Goal: Task Accomplishment & Management: Complete application form

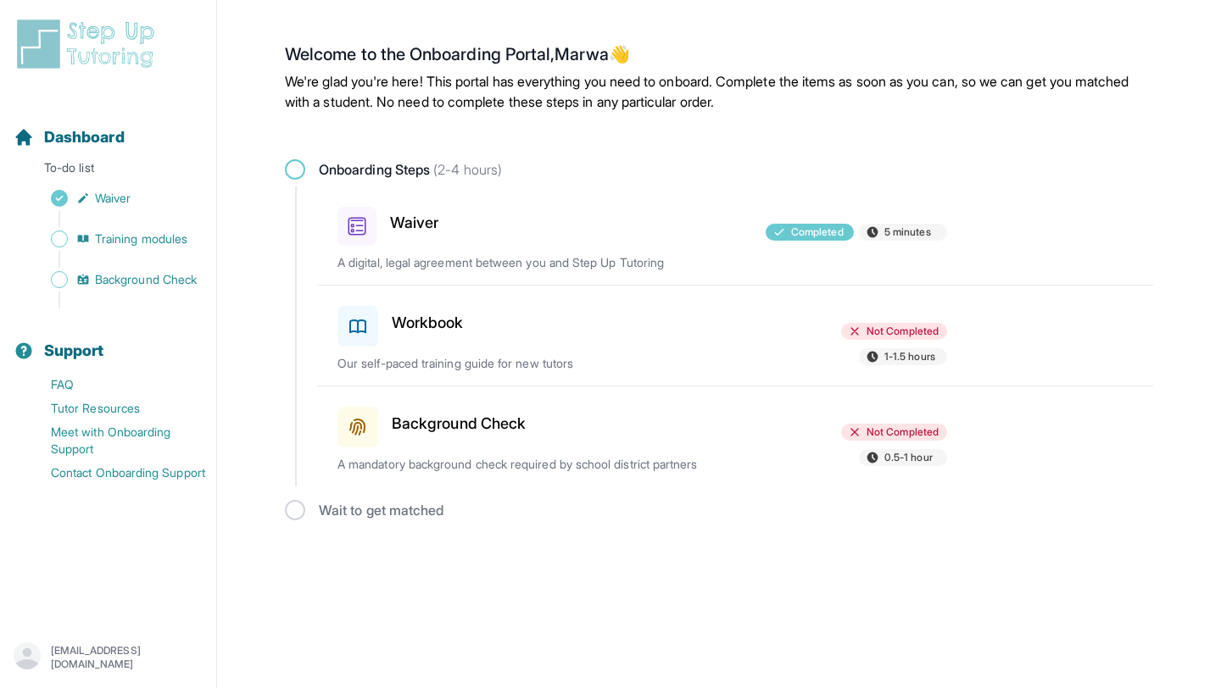
click at [418, 325] on h3 "Workbook" at bounding box center [428, 323] width 72 height 24
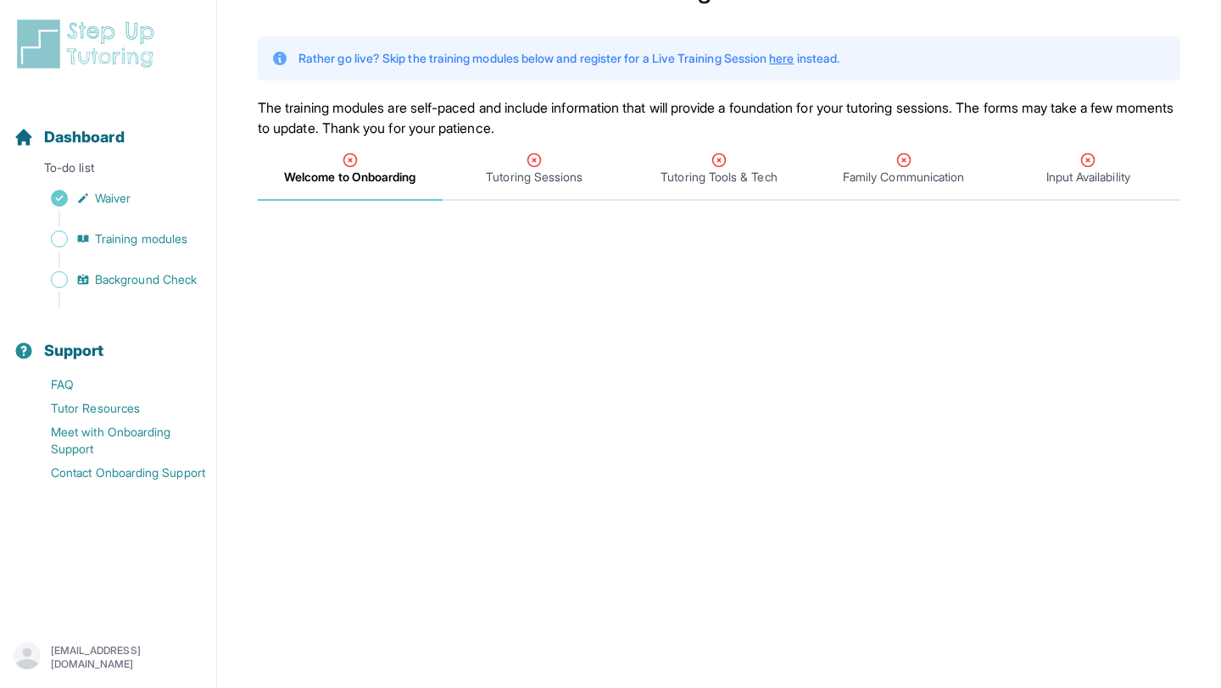
scroll to position [85, 0]
click at [794, 56] on link "here" at bounding box center [781, 55] width 25 height 14
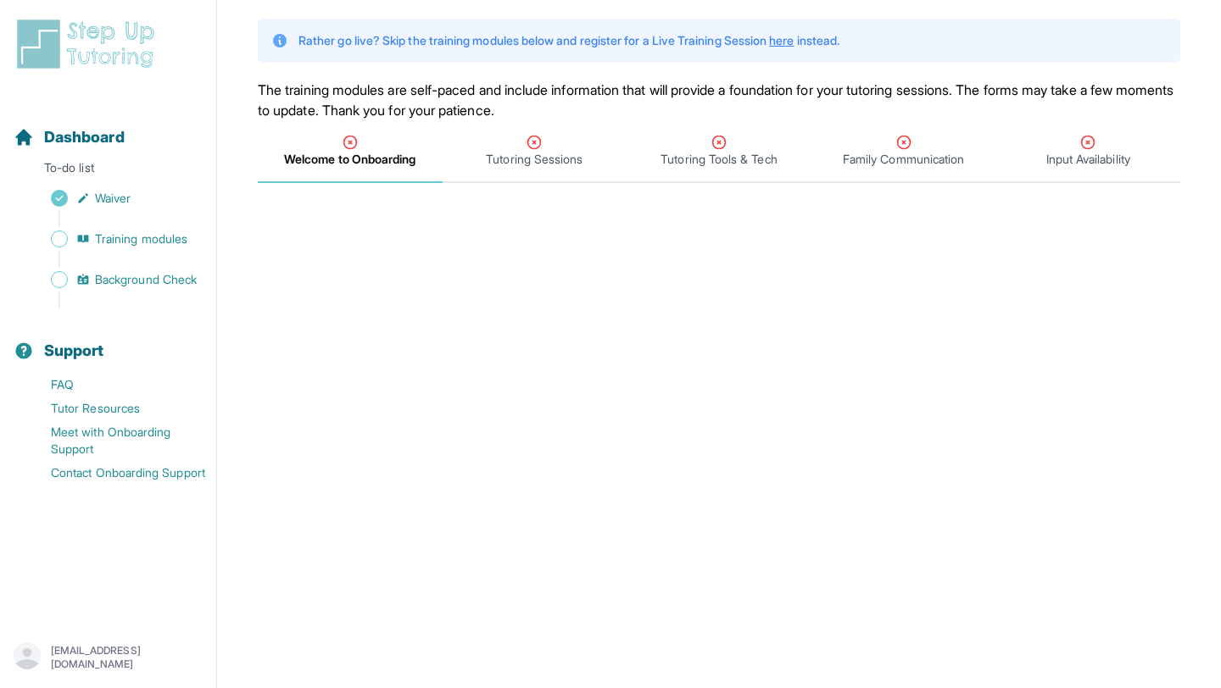
scroll to position [106, 0]
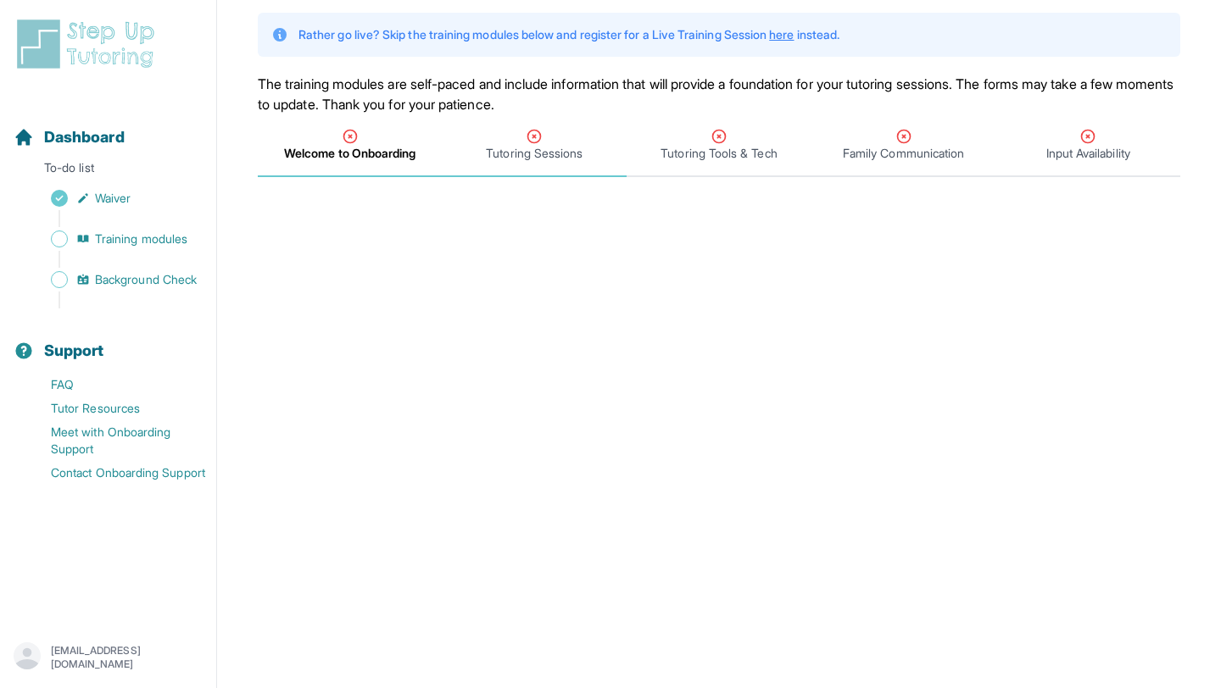
click at [537, 142] on icon "Tabs" at bounding box center [534, 136] width 17 height 17
click at [403, 147] on span "Welcome to Onboarding" at bounding box center [350, 153] width 130 height 17
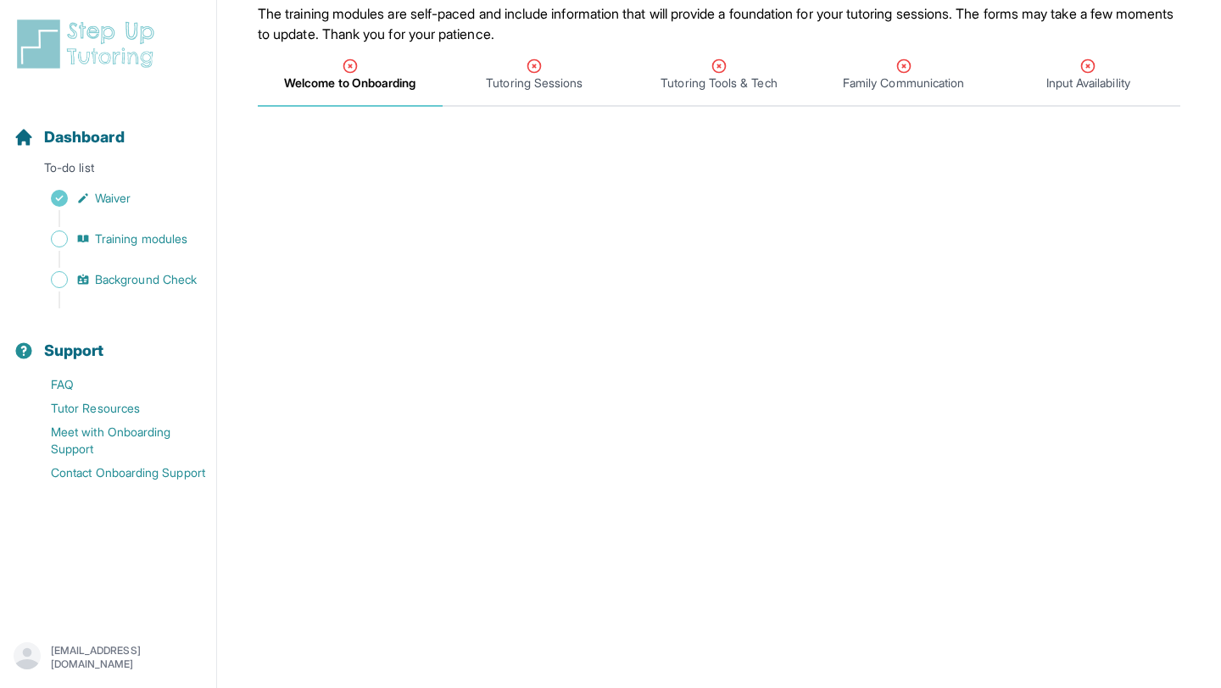
scroll to position [177, 0]
click at [503, 64] on div "Tutoring Sessions" at bounding box center [535, 74] width 178 height 34
click at [336, 79] on span "Welcome to Onboarding" at bounding box center [350, 82] width 130 height 17
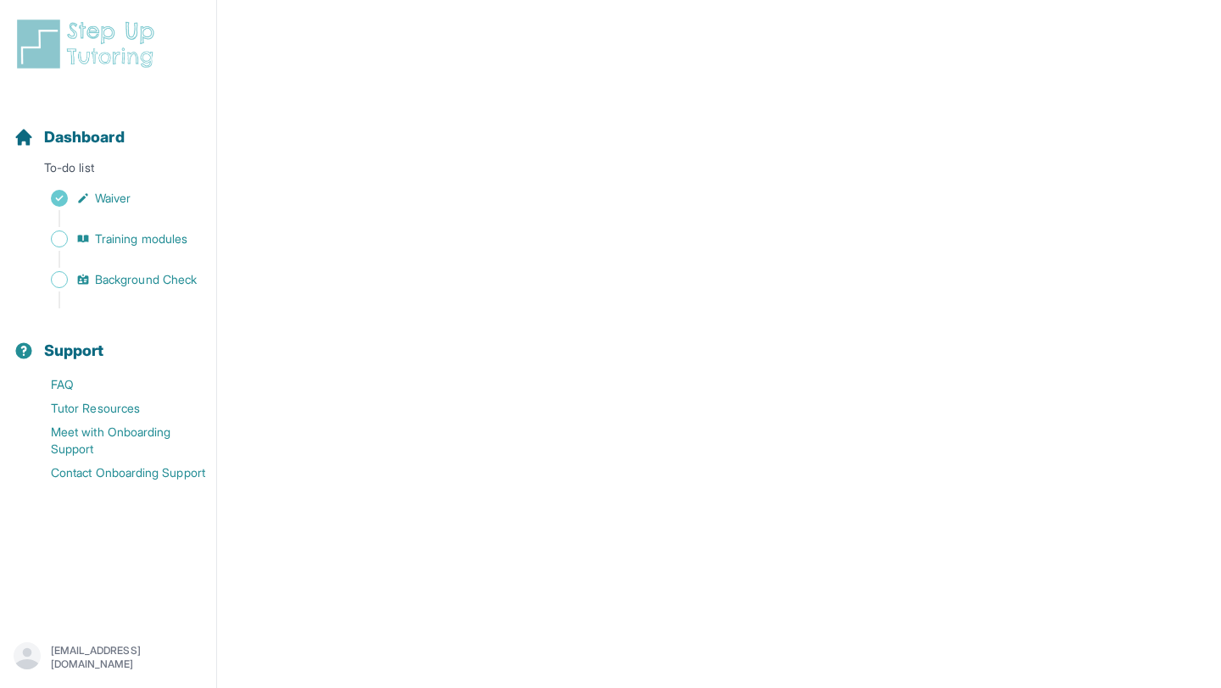
scroll to position [693, 0]
click at [91, 162] on p "To-do list" at bounding box center [108, 171] width 203 height 24
click at [103, 231] on span "Training modules" at bounding box center [141, 239] width 92 height 17
click at [131, 285] on span "Background Check" at bounding box center [146, 279] width 102 height 17
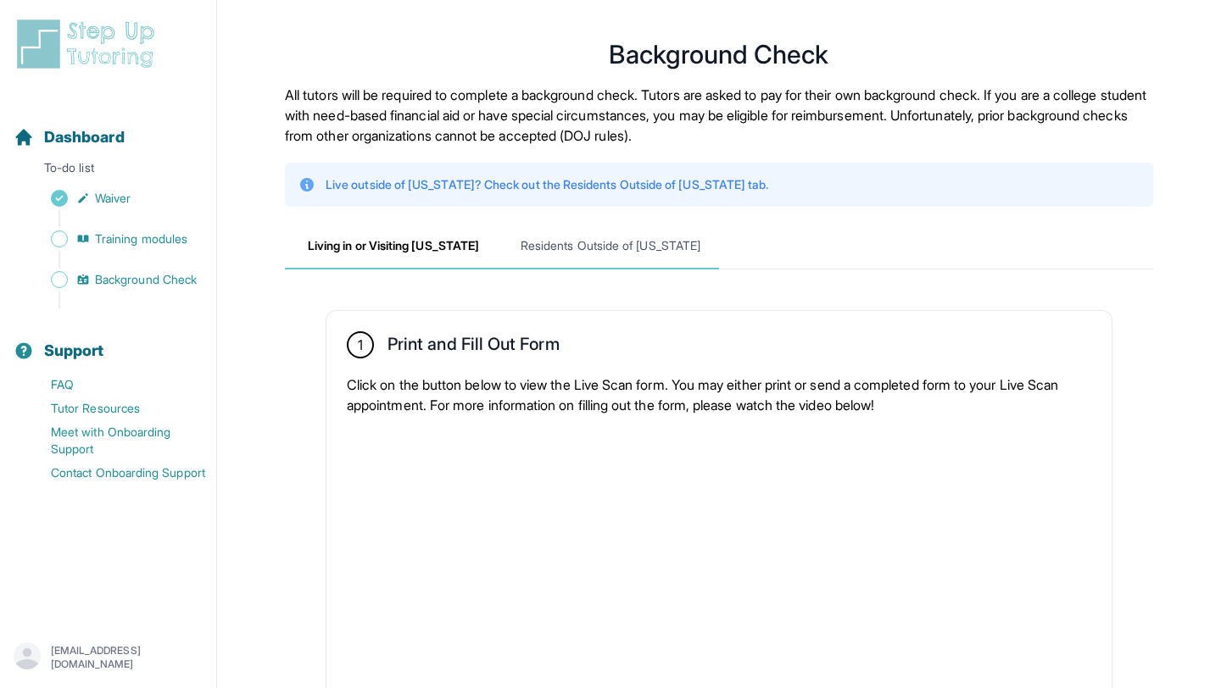
click at [554, 251] on span "Residents Outside of [US_STATE]" at bounding box center [610, 247] width 217 height 46
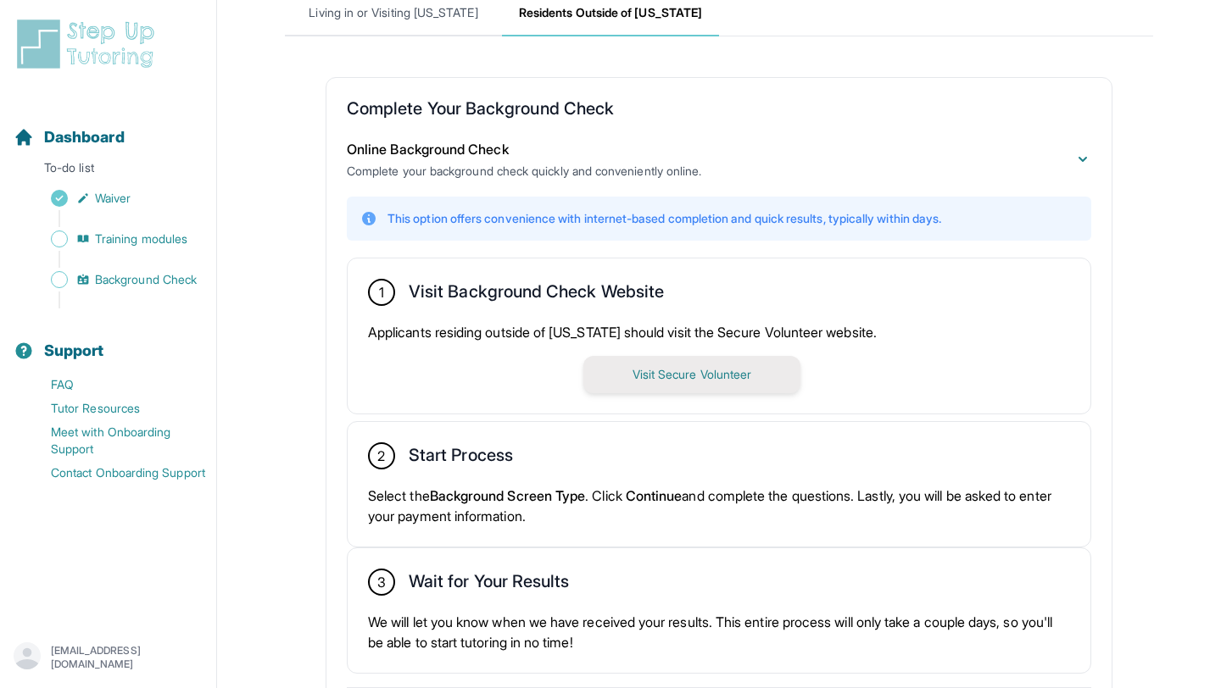
scroll to position [317, 0]
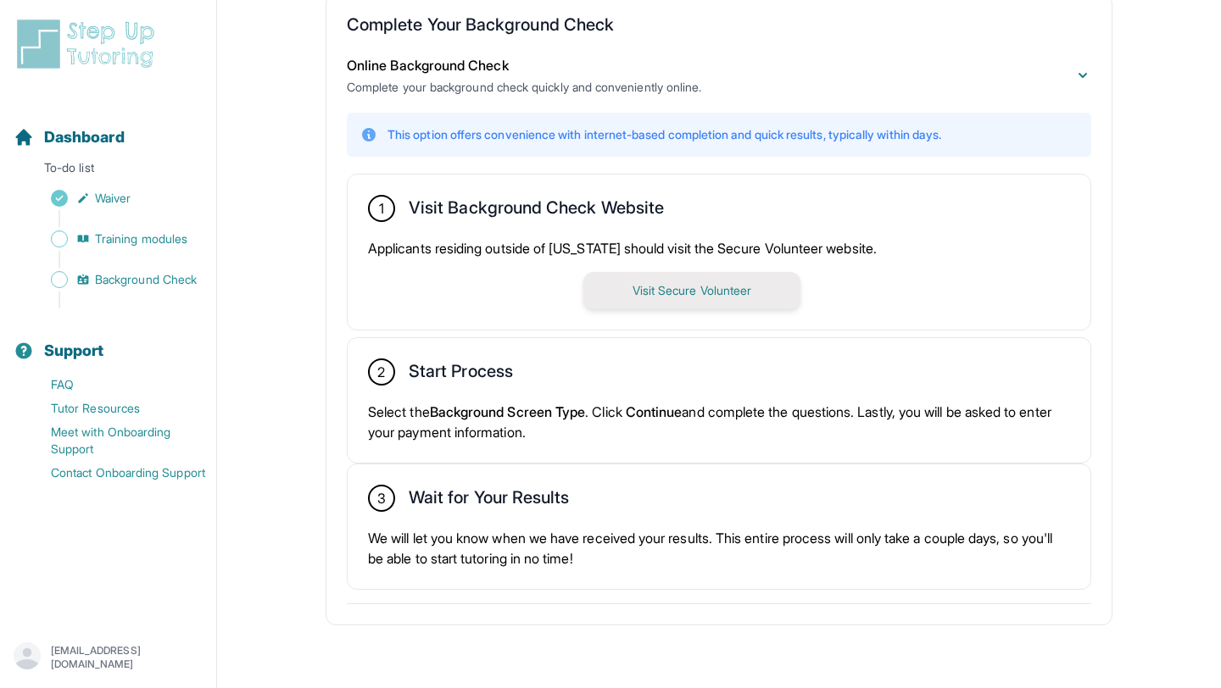
click at [715, 275] on button "Visit Secure Volunteer" at bounding box center [691, 290] width 217 height 37
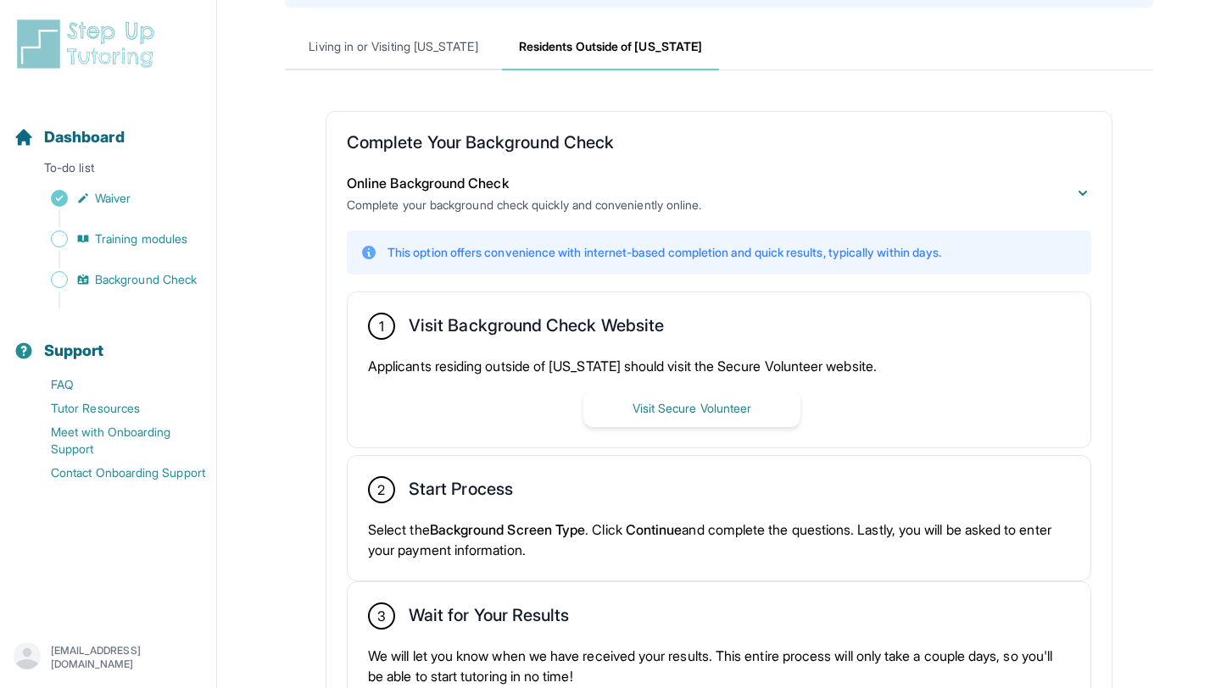
scroll to position [197, 0]
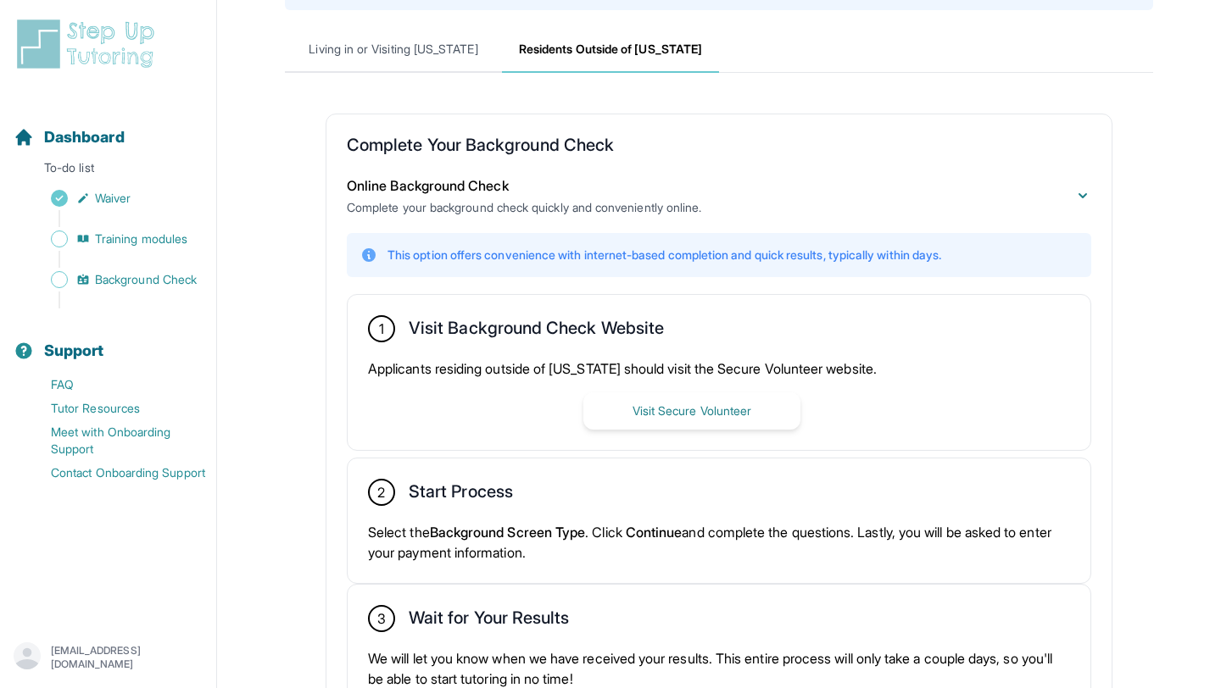
click at [1079, 189] on icon at bounding box center [1082, 195] width 17 height 17
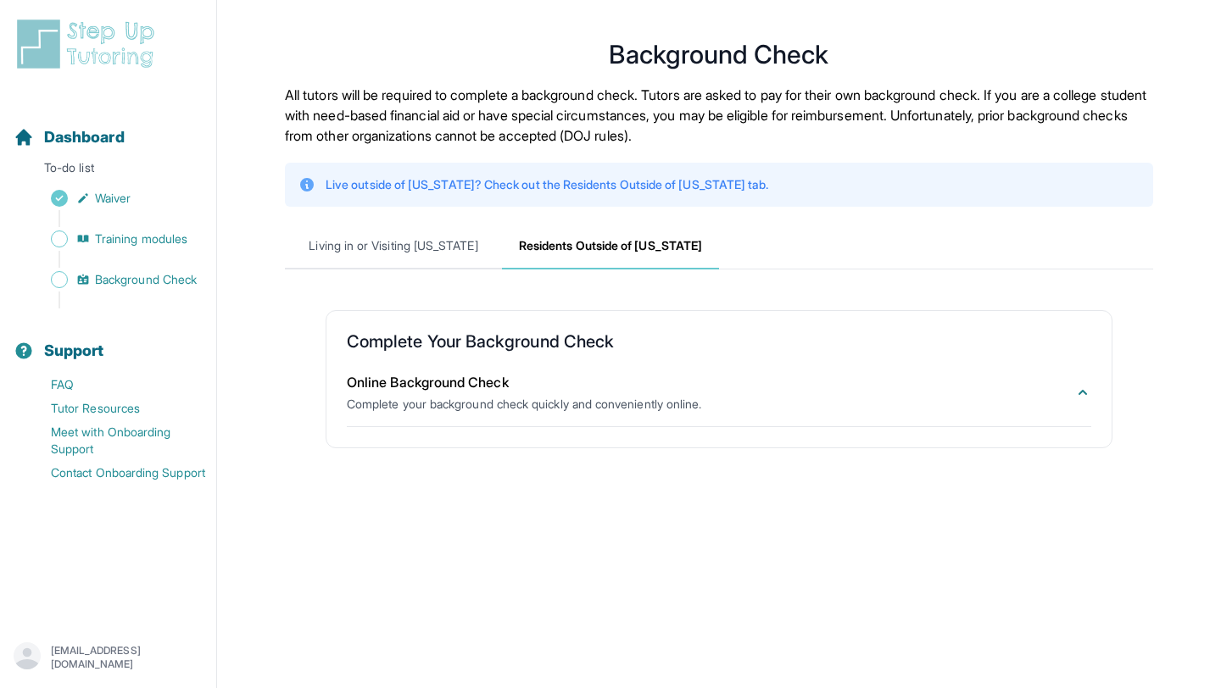
scroll to position [0, 0]
click at [131, 252] on div "Sidebar" at bounding box center [112, 259] width 196 height 17
click at [131, 231] on span "Training modules" at bounding box center [141, 239] width 92 height 17
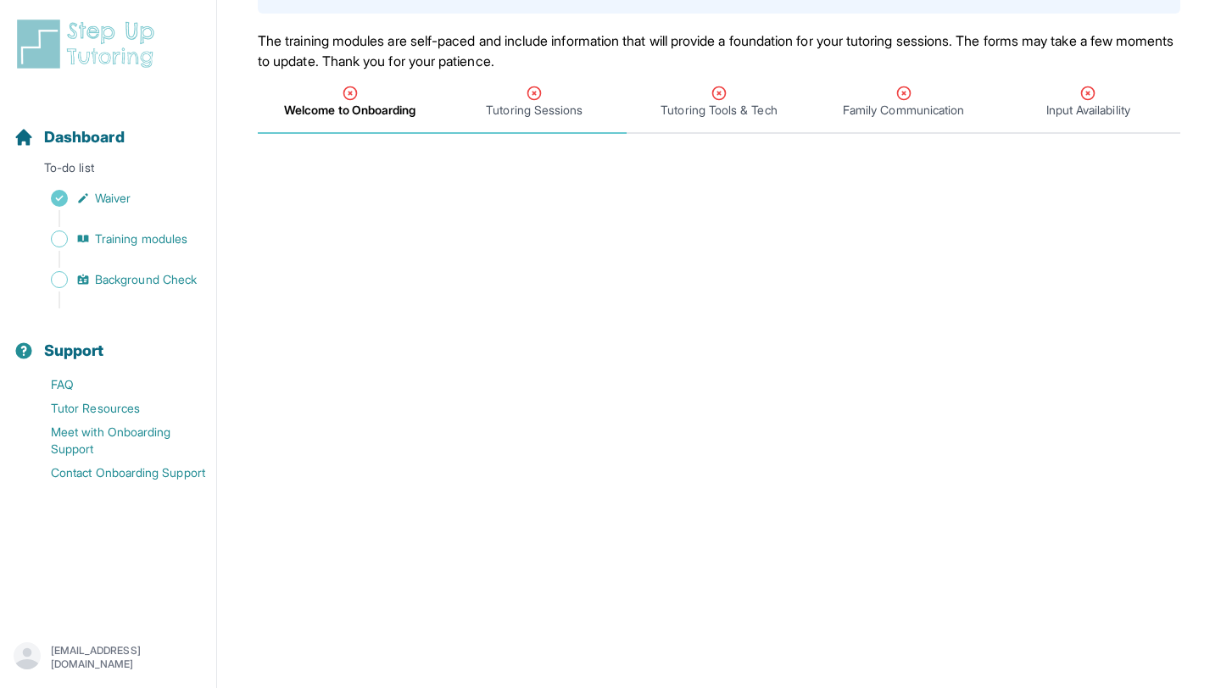
scroll to position [14, 0]
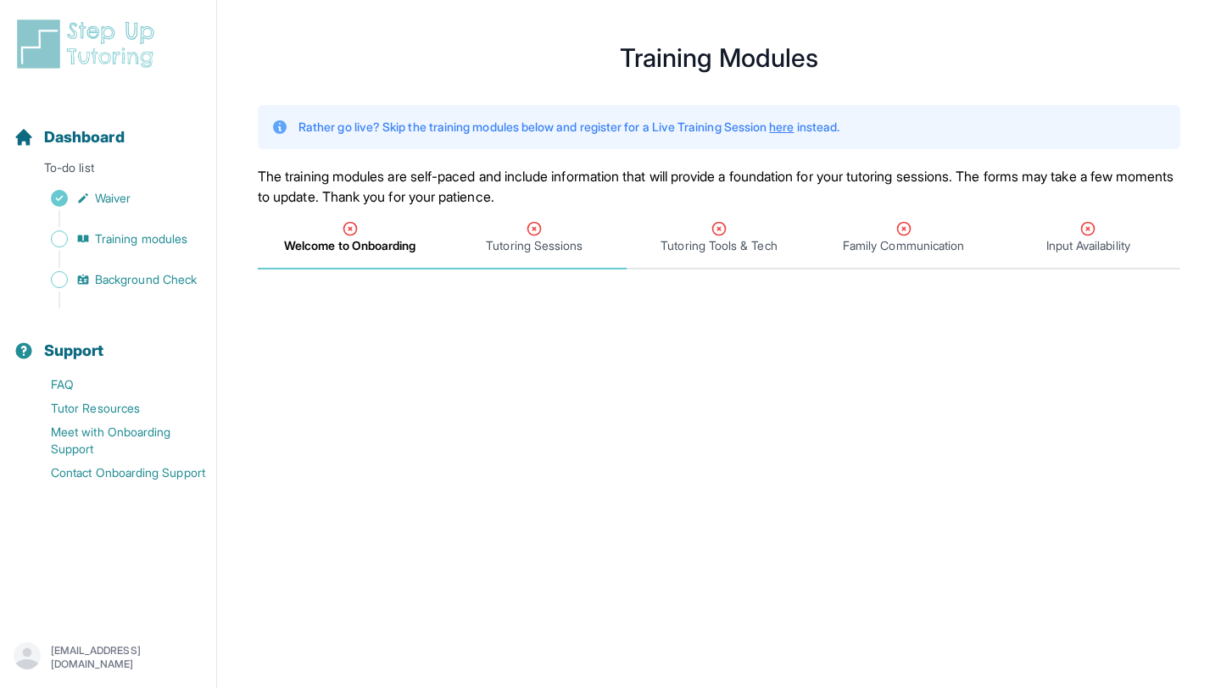
click at [511, 237] on span "Tutoring Sessions" at bounding box center [534, 245] width 97 height 17
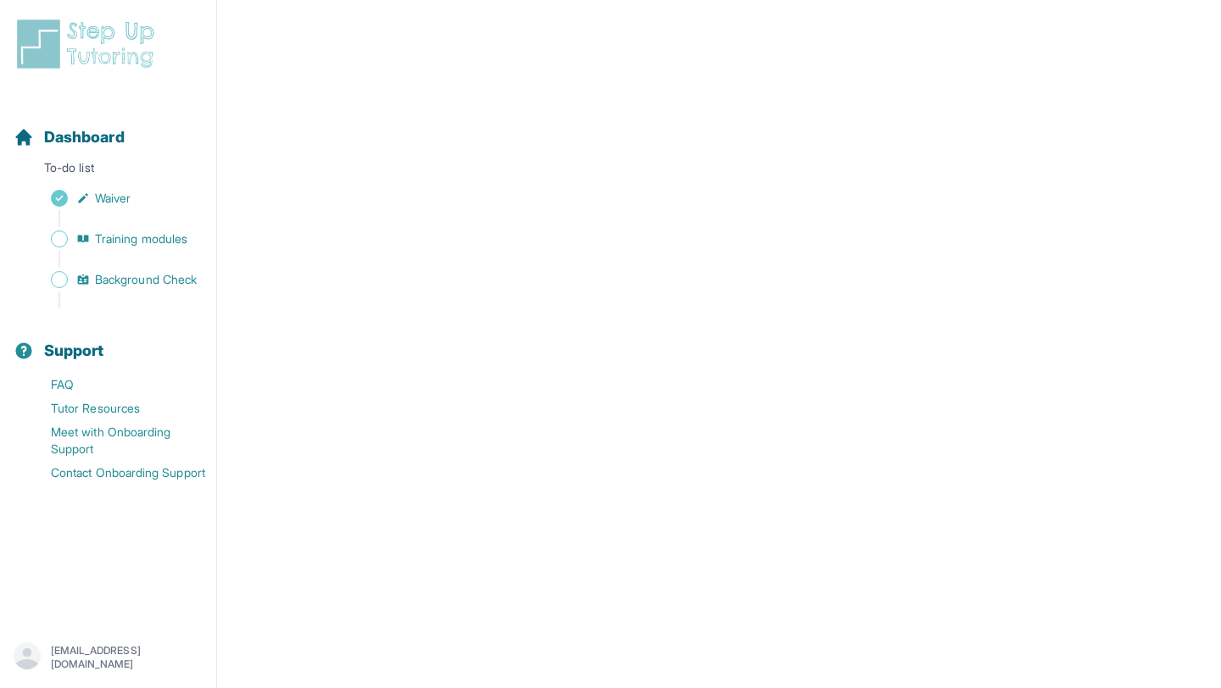
scroll to position [0, 0]
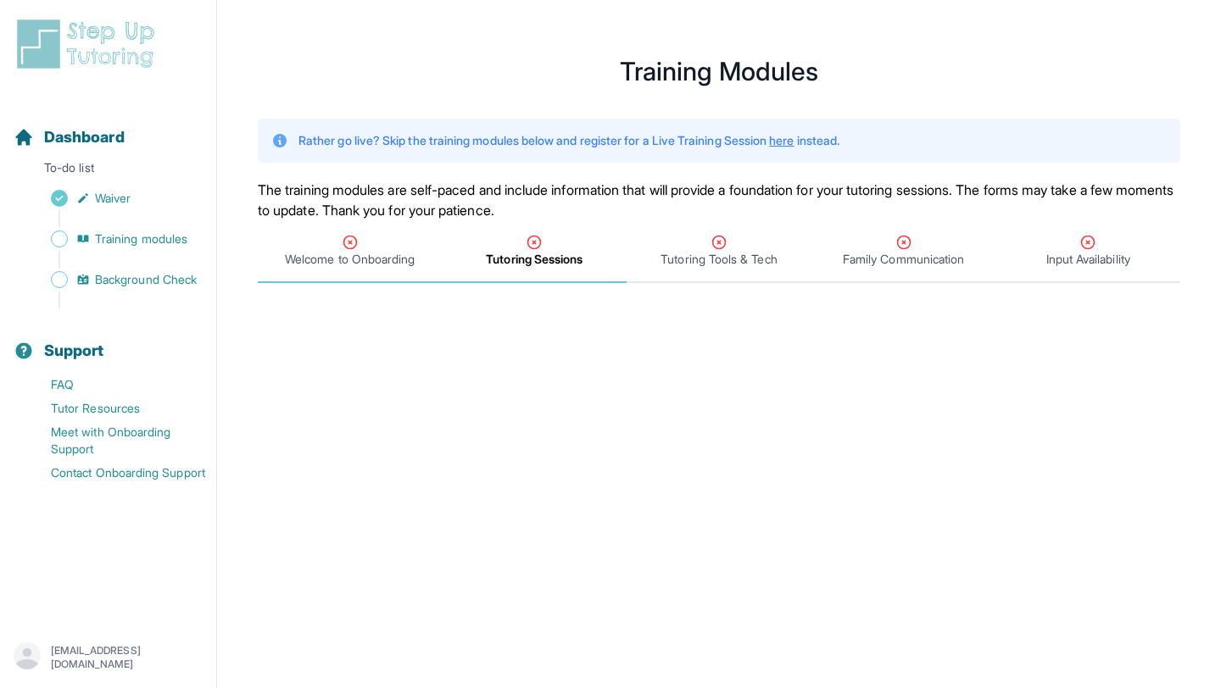
click at [331, 257] on span "Welcome to Onboarding" at bounding box center [350, 259] width 130 height 17
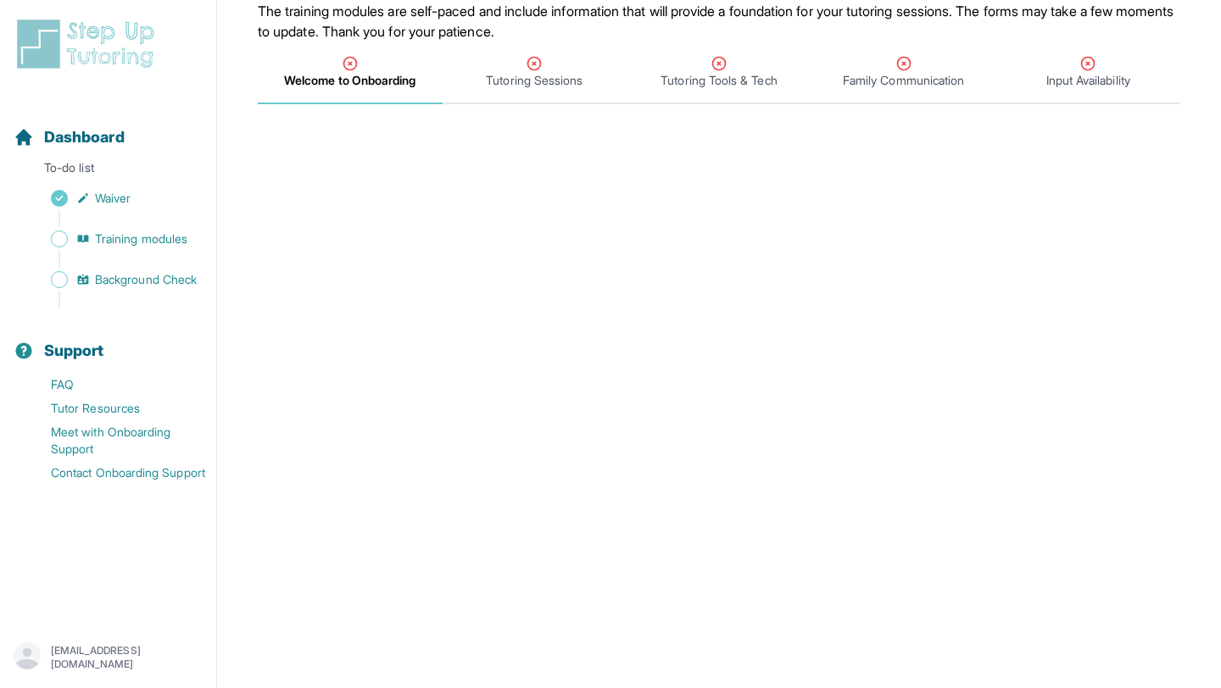
scroll to position [97, 0]
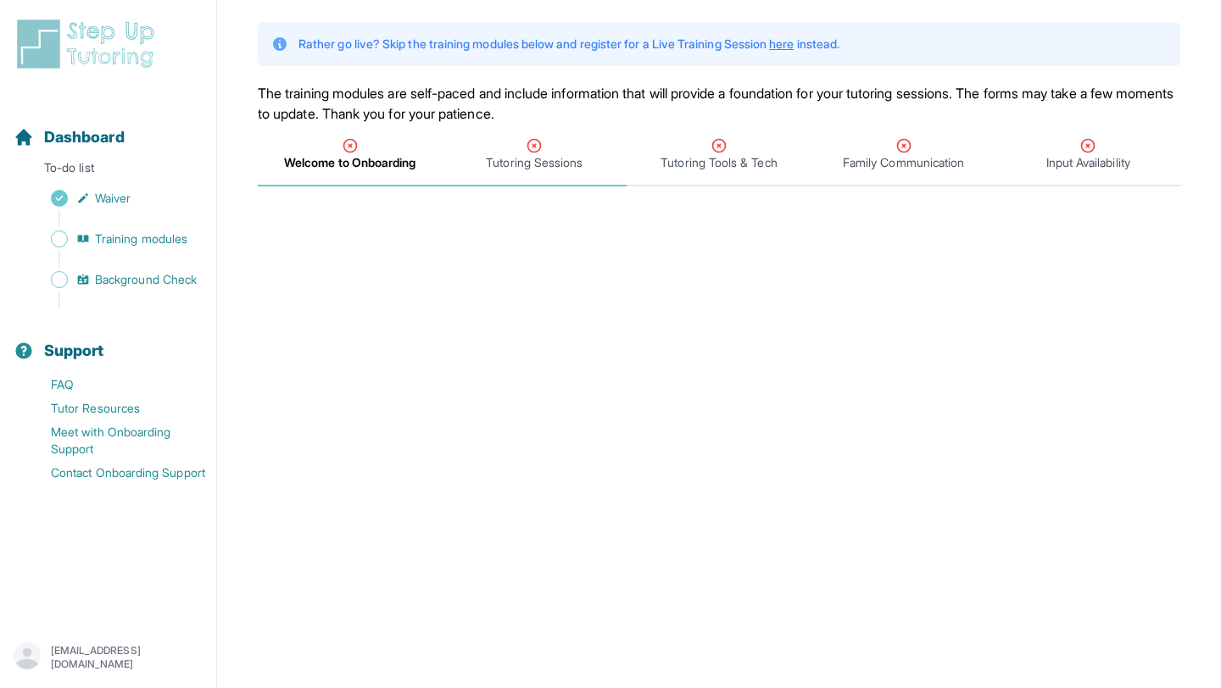
click at [510, 161] on span "Tutoring Sessions" at bounding box center [534, 162] width 97 height 17
click at [352, 147] on icon "Tabs" at bounding box center [350, 145] width 17 height 17
click at [529, 144] on icon "Tabs" at bounding box center [534, 145] width 17 height 17
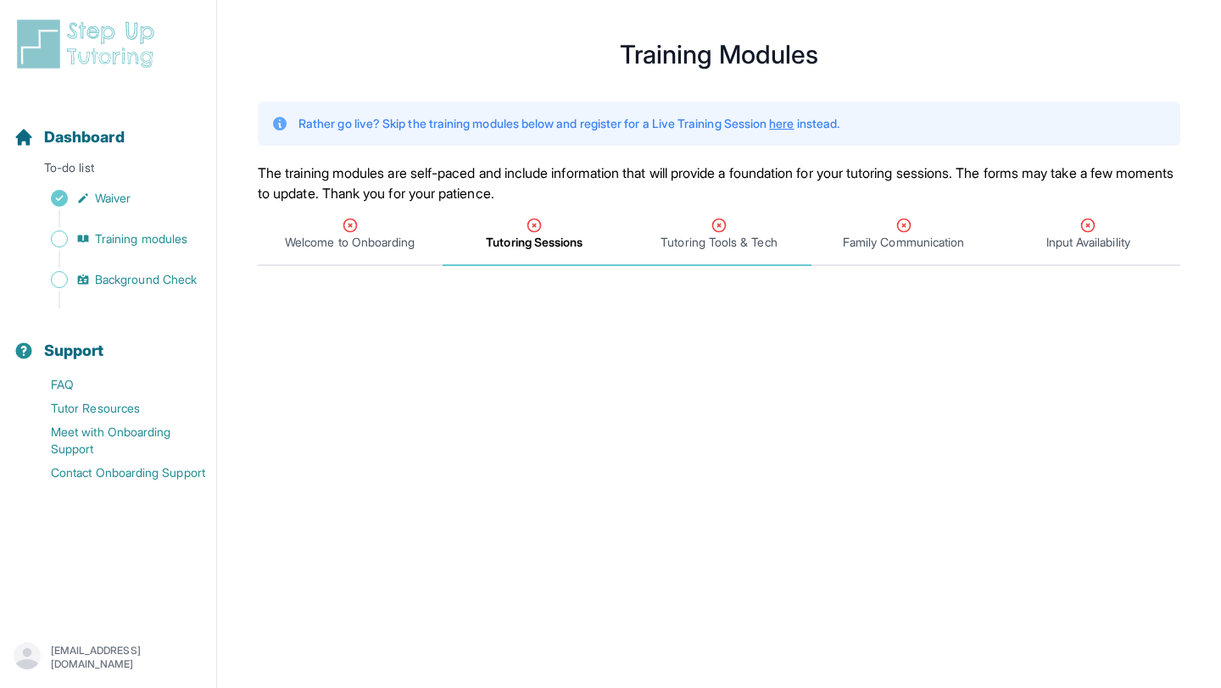
scroll to position [19, 0]
click at [161, 283] on span "Background Check" at bounding box center [146, 279] width 102 height 17
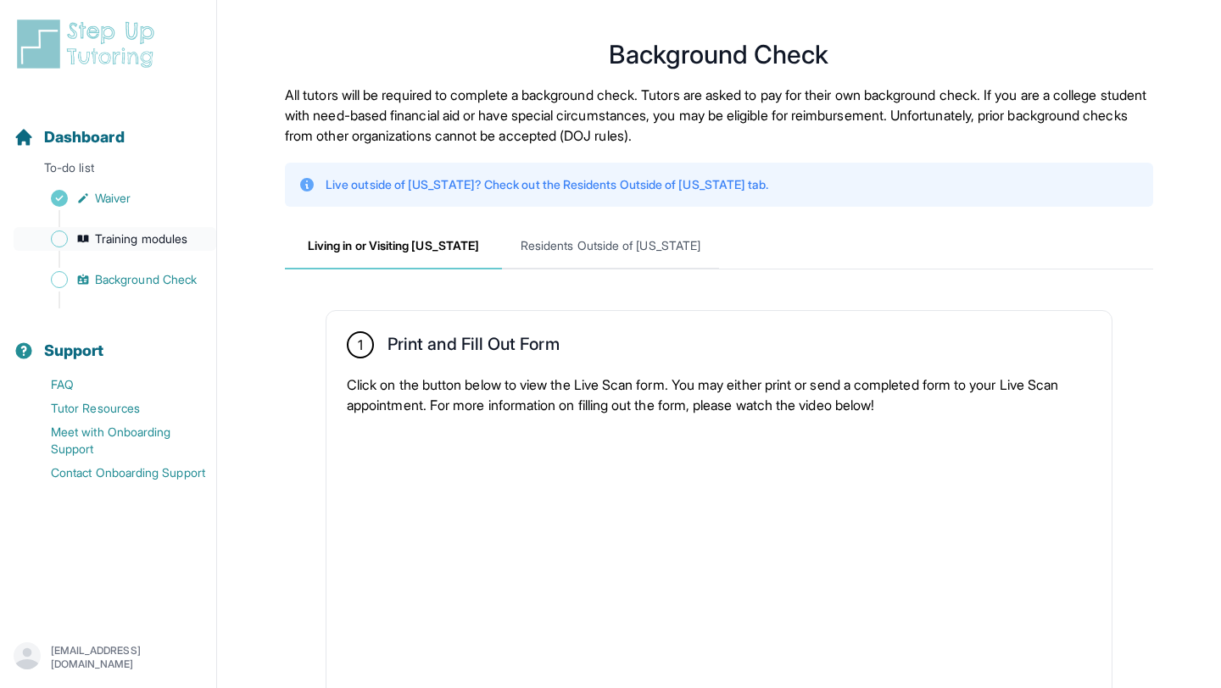
click at [98, 242] on span "Training modules" at bounding box center [141, 239] width 92 height 17
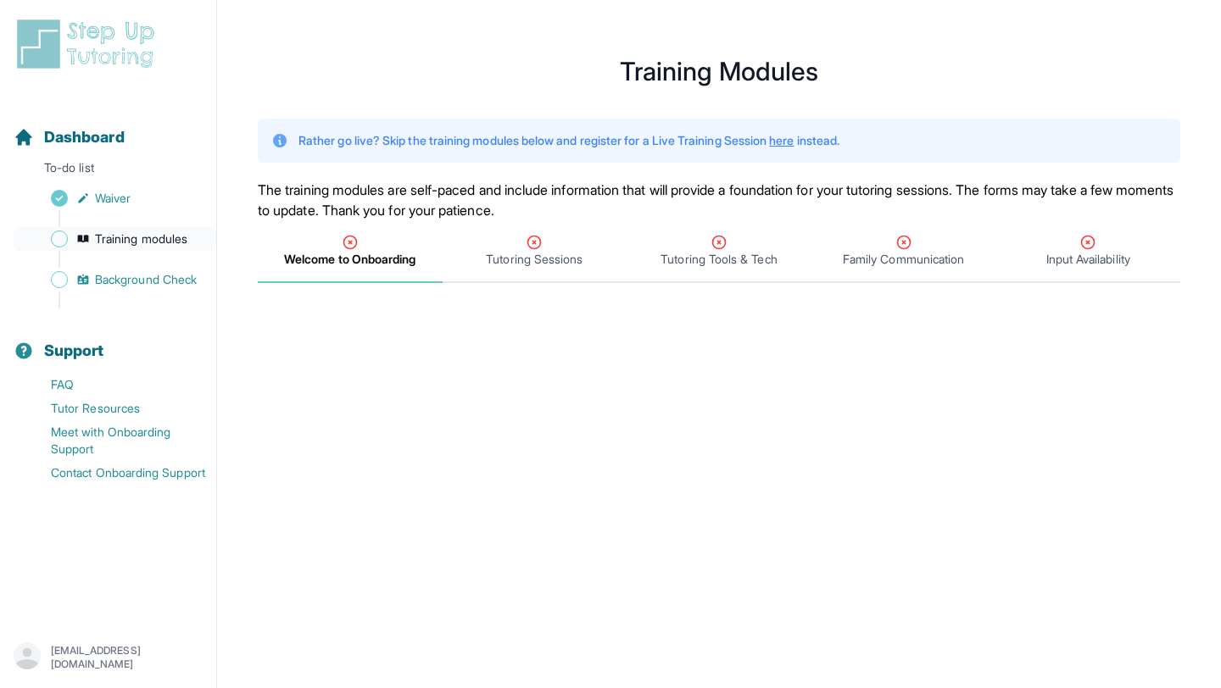
scroll to position [532, 0]
